Goal: Transaction & Acquisition: Purchase product/service

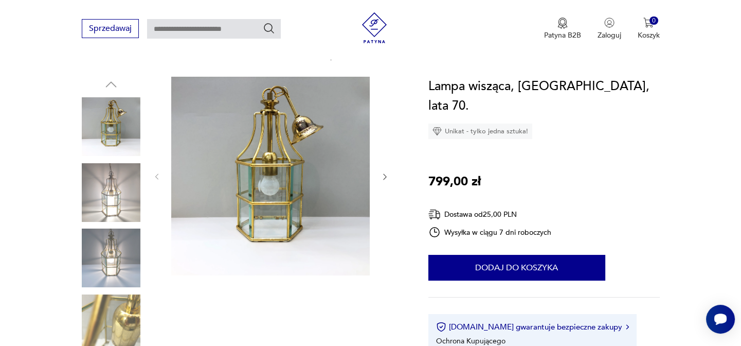
click at [98, 189] on img at bounding box center [111, 192] width 59 height 59
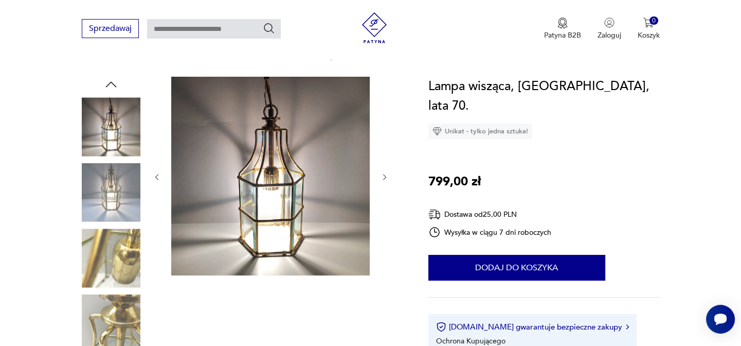
click at [109, 243] on img at bounding box center [111, 257] width 59 height 59
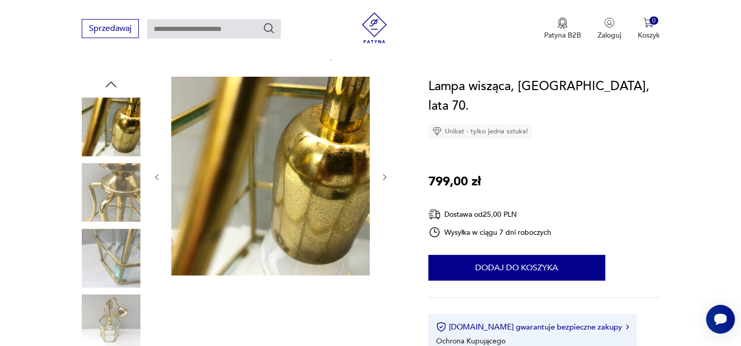
scroll to position [140, 0]
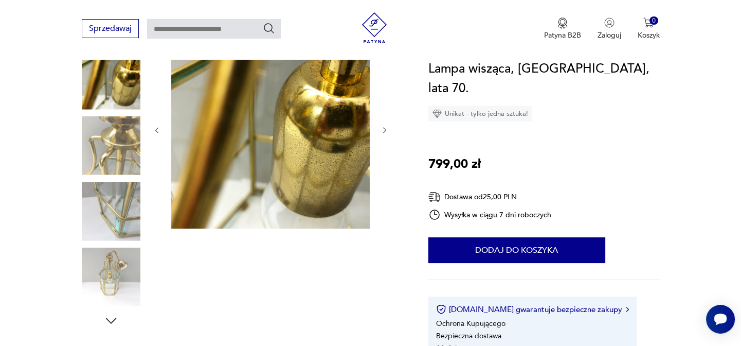
click at [118, 225] on img at bounding box center [111, 211] width 59 height 59
click at [112, 273] on img at bounding box center [111, 276] width 59 height 59
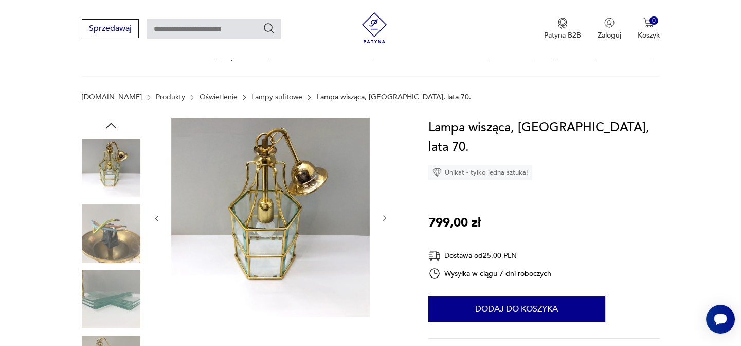
scroll to position [46, 0]
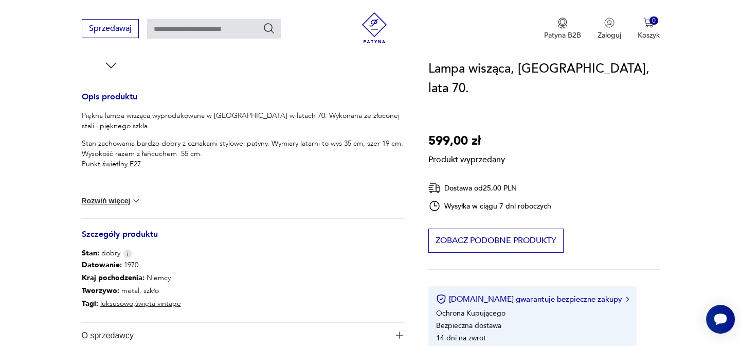
scroll to position [404, 0]
